Goal: Information Seeking & Learning: Learn about a topic

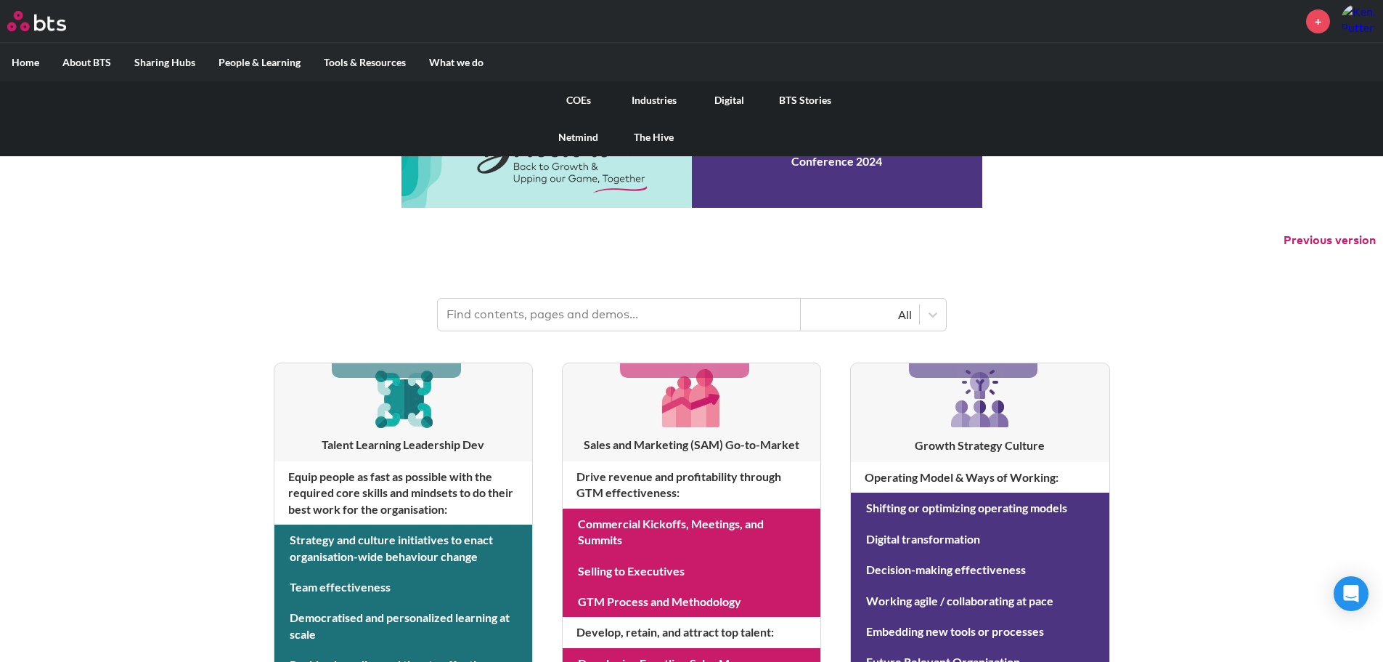
click at [566, 94] on link "COEs" at bounding box center [579, 100] width 76 height 38
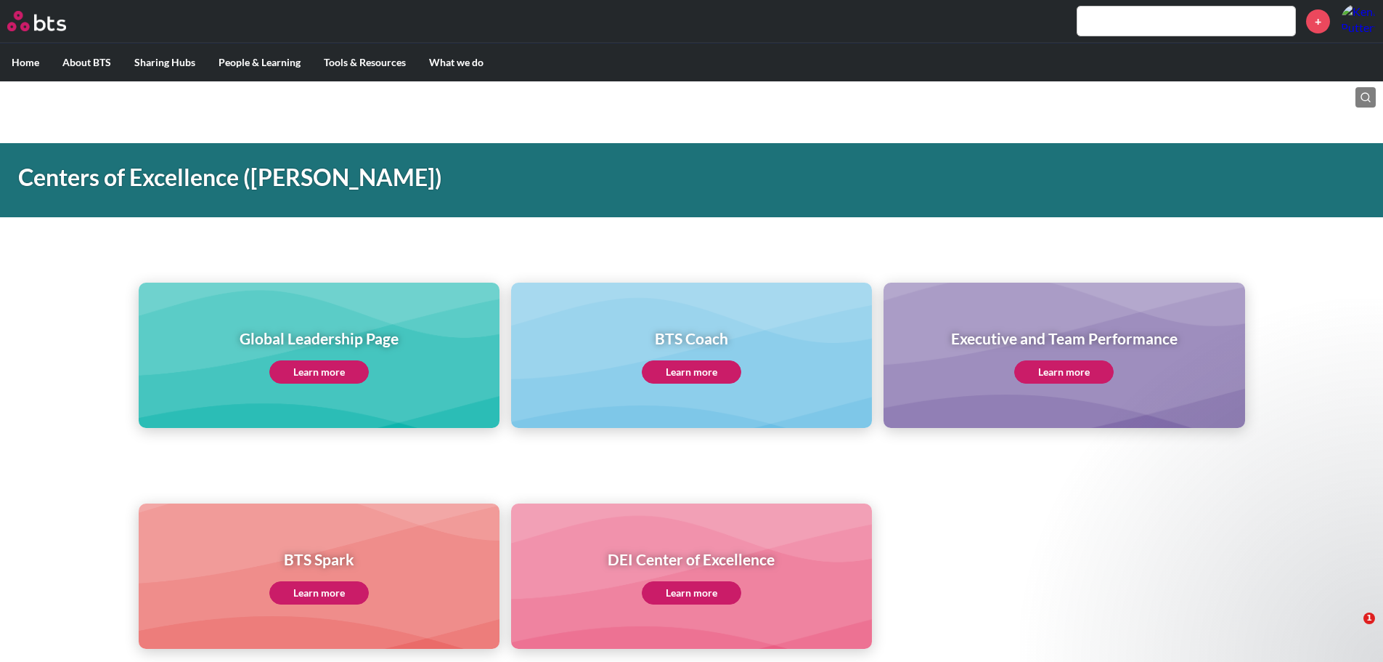
click at [352, 374] on link "Learn more" at bounding box center [318, 371] width 99 height 23
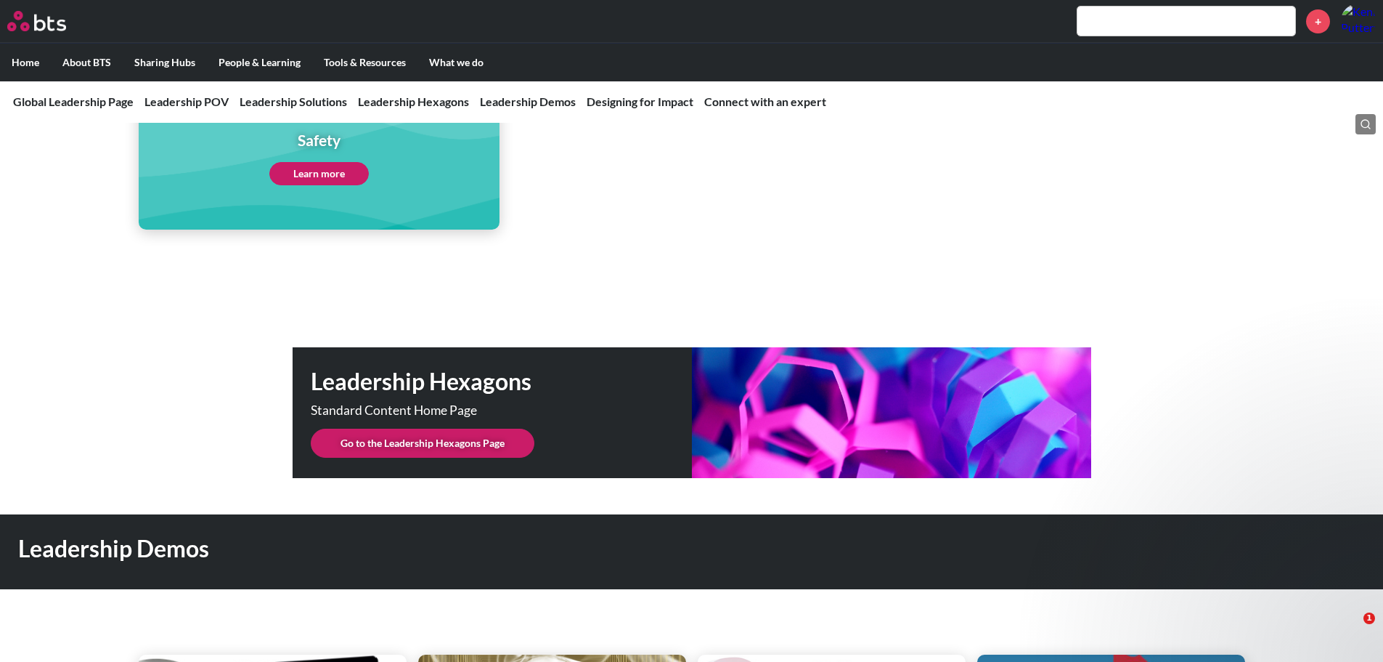
scroll to position [3559, 0]
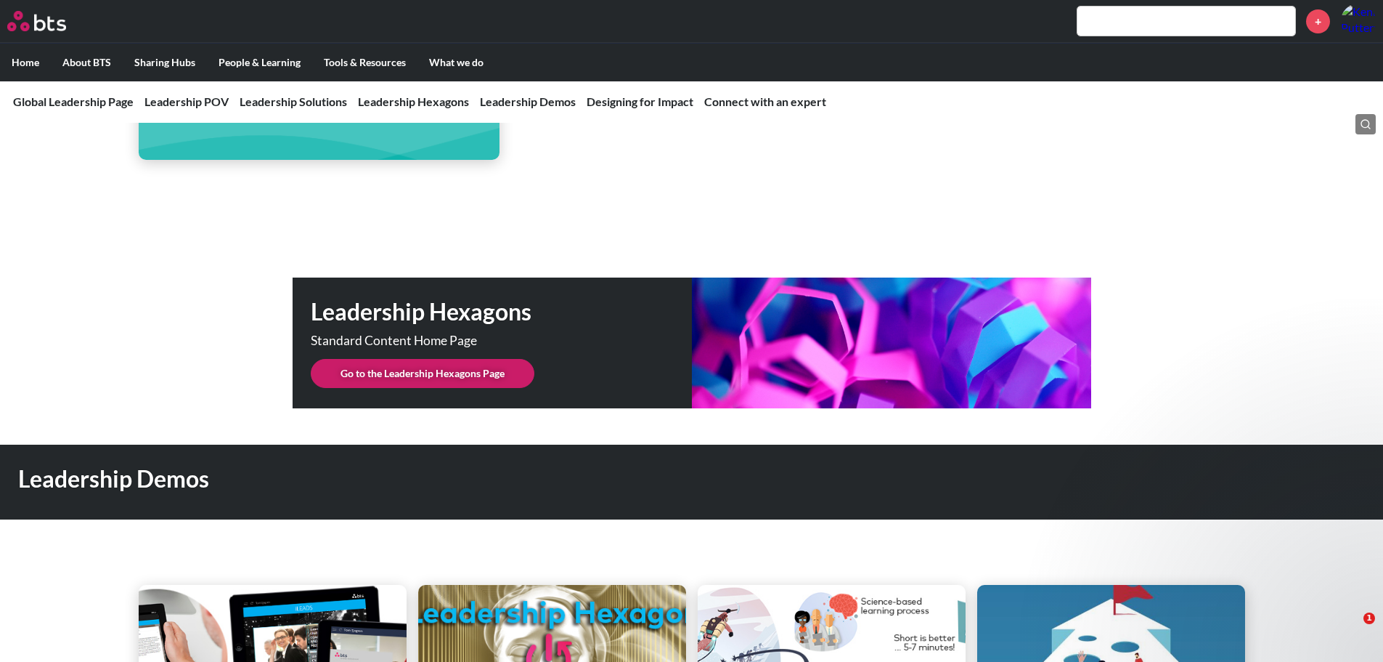
click at [518, 359] on link "Go to the Leadership Hexagons Page" at bounding box center [423, 373] width 224 height 29
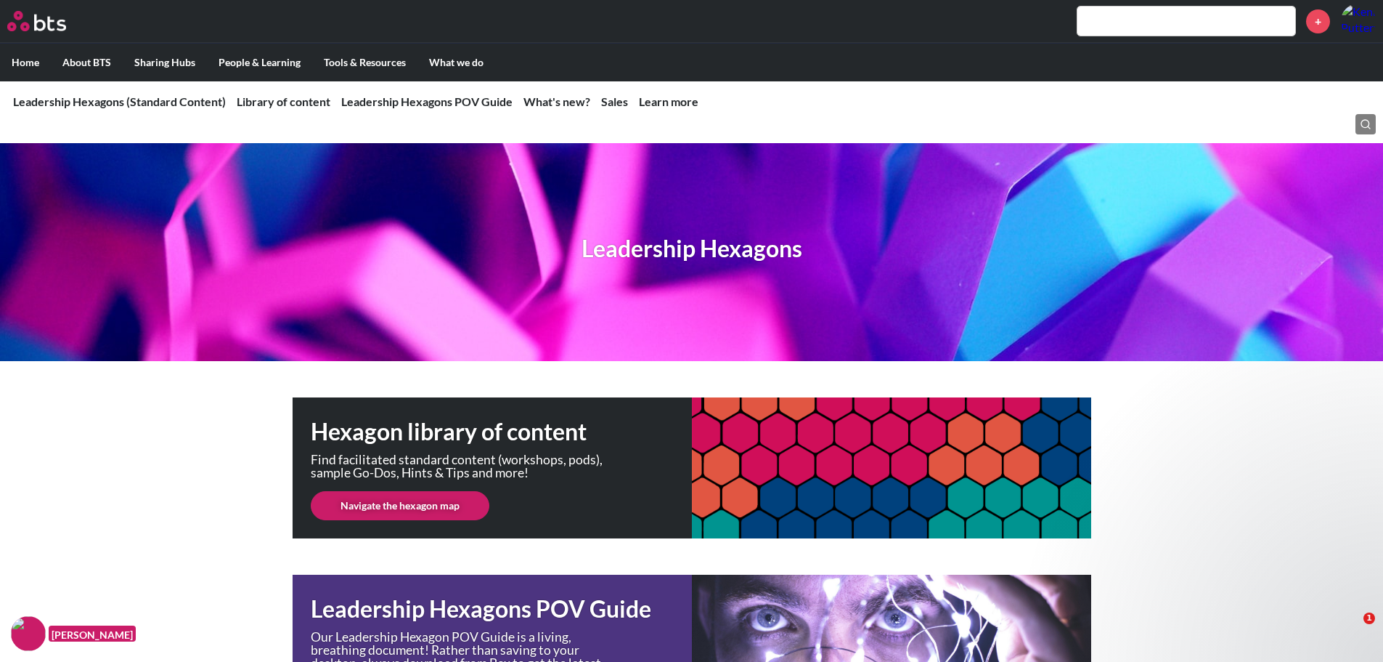
click at [453, 513] on link "Navigate the hexagon map" at bounding box center [400, 505] width 179 height 29
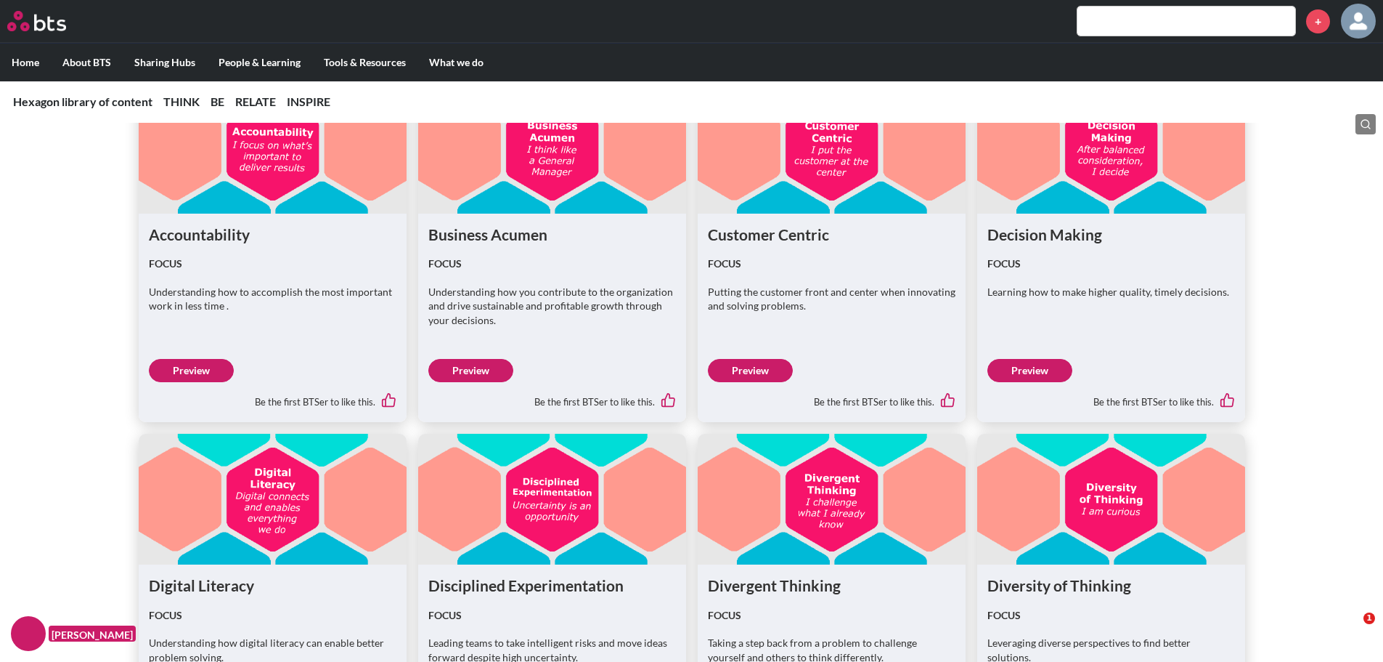
scroll to position [1089, 0]
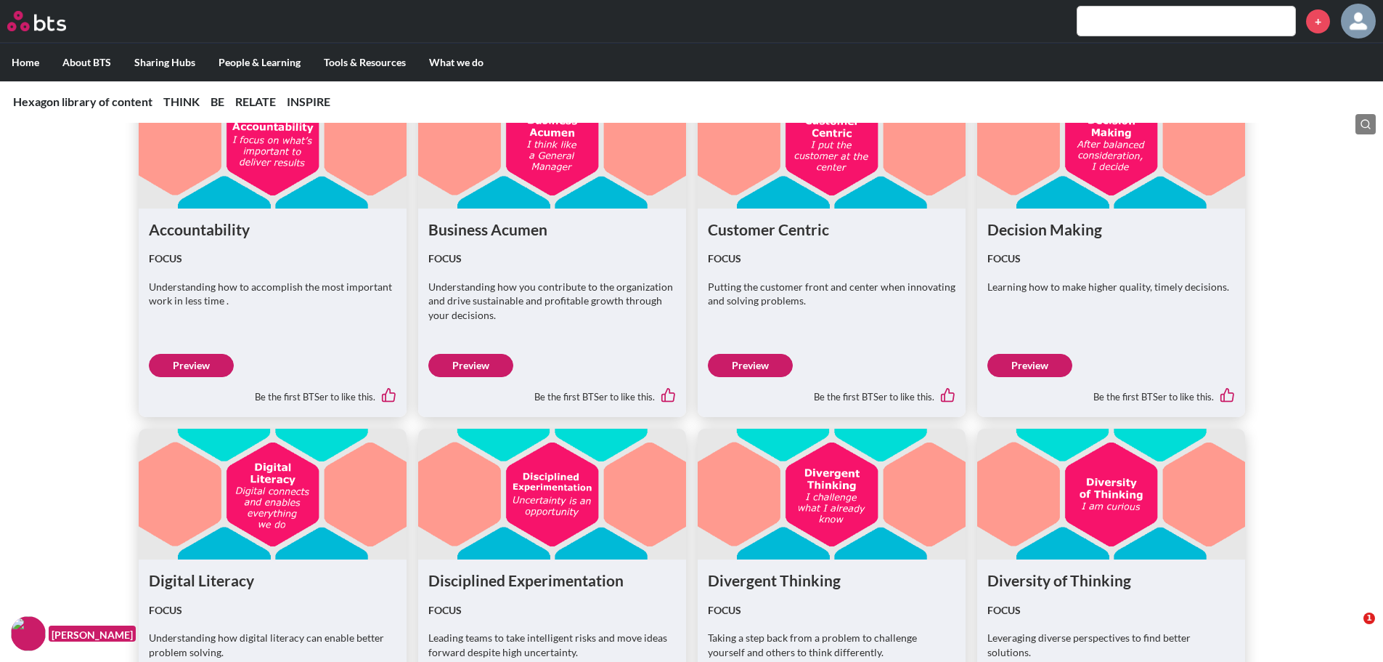
click at [1087, 247] on div "Decision Making FOCUS Learning how to make higher quality, timely decisions." at bounding box center [1112, 268] width 248 height 98
click at [1041, 359] on link "Preview" at bounding box center [1030, 365] width 85 height 23
